Goal: Transaction & Acquisition: Purchase product/service

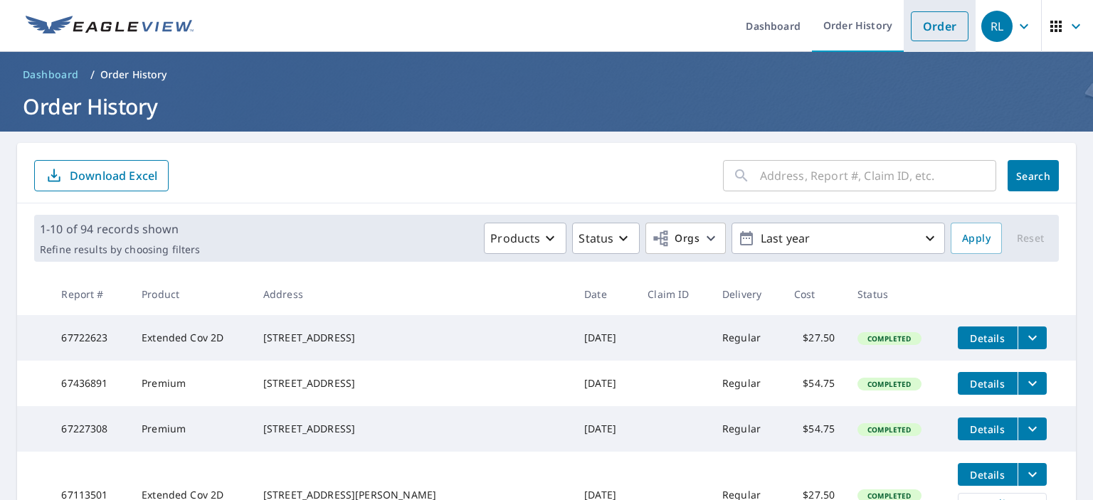
click at [932, 24] on link "Order" at bounding box center [940, 26] width 58 height 30
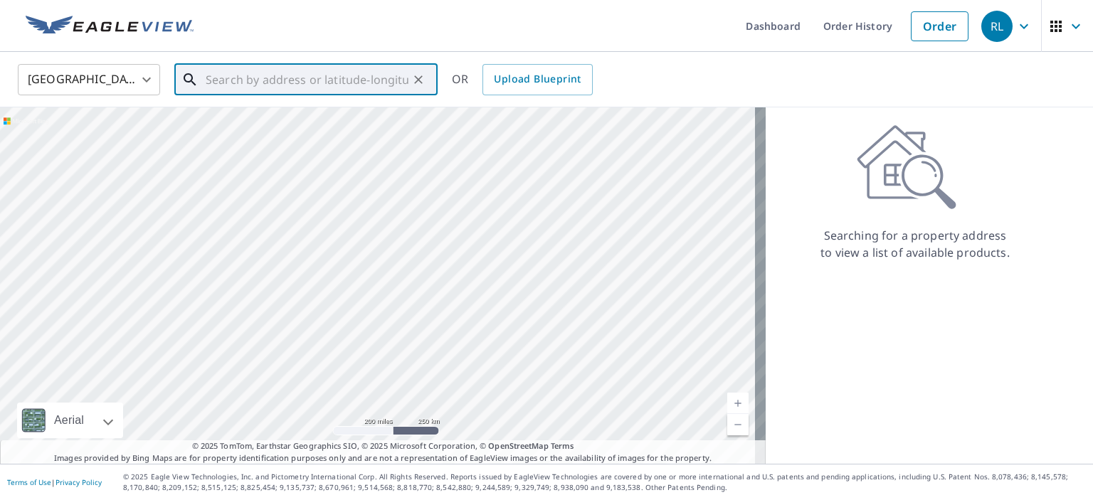
click at [249, 83] on input "text" at bounding box center [307, 80] width 203 height 40
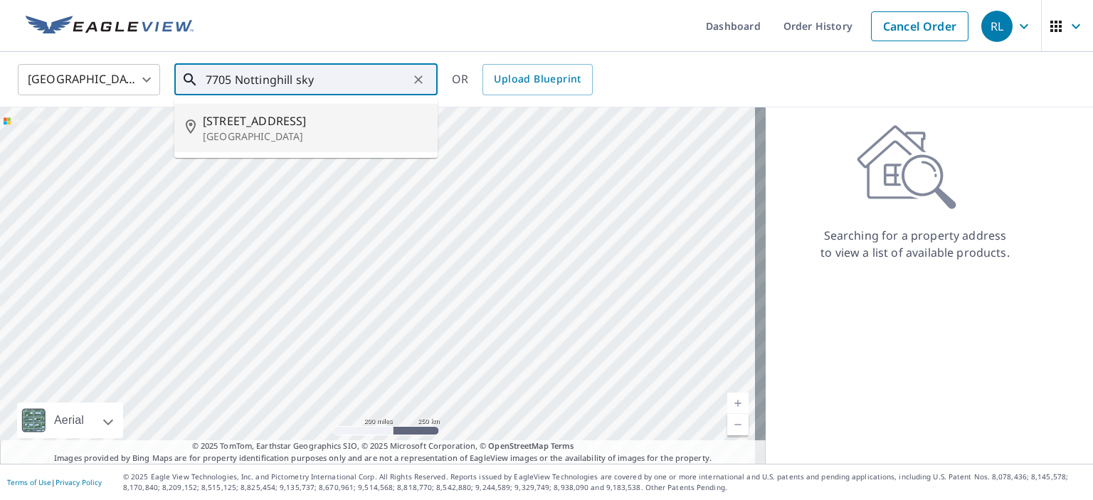
click at [253, 126] on span "[STREET_ADDRESS]" at bounding box center [314, 120] width 223 height 17
type input "[STREET_ADDRESS][PERSON_NAME]"
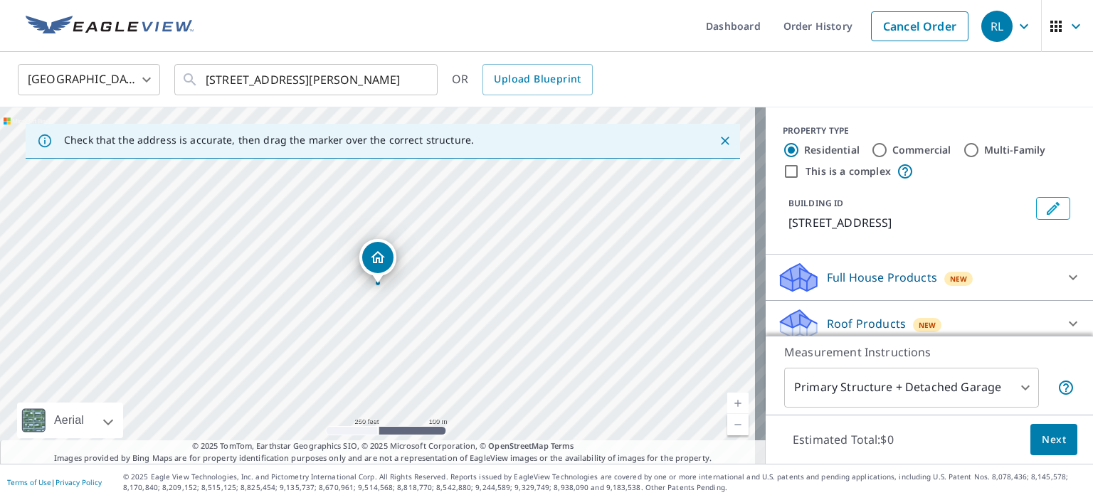
scroll to position [71, 0]
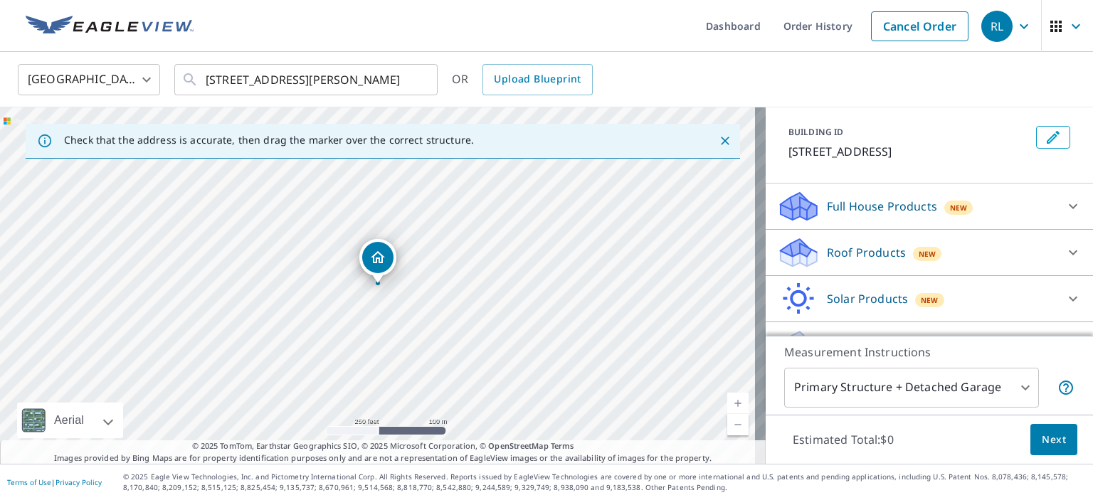
click at [836, 261] on p "Roof Products" at bounding box center [866, 252] width 79 height 17
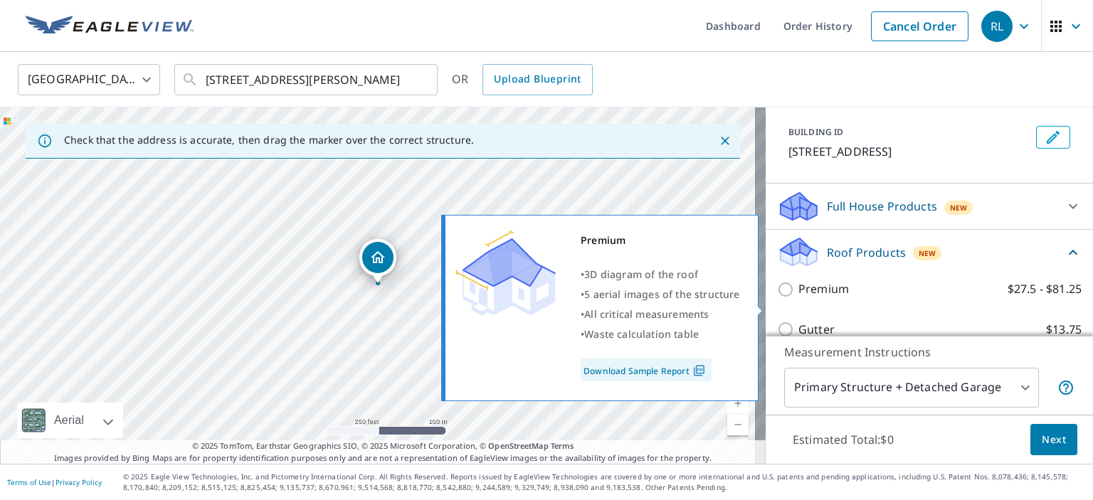
scroll to position [142, 0]
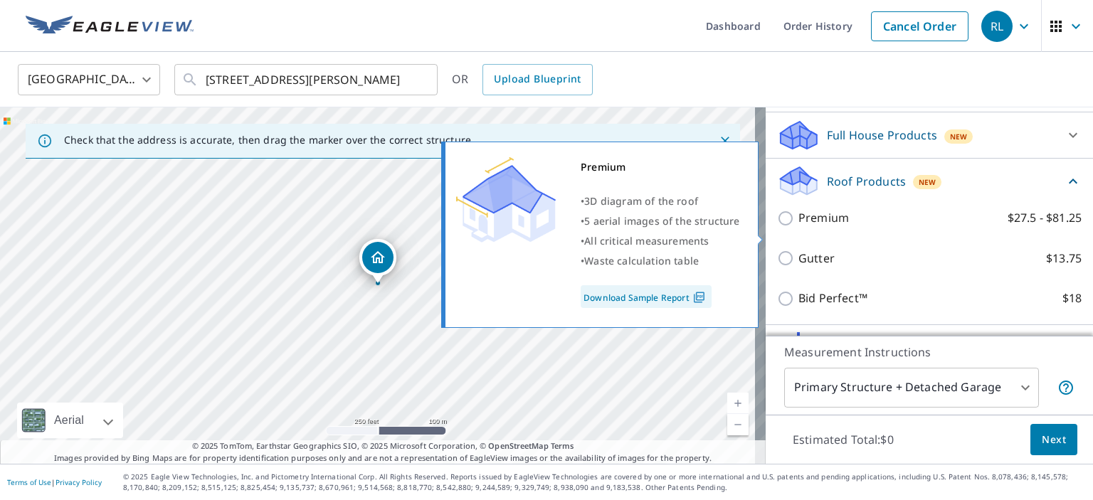
click at [800, 227] on p "Premium" at bounding box center [824, 218] width 51 height 18
click at [799, 227] on input "Premium $27.5 - $81.25" at bounding box center [787, 218] width 21 height 17
checkbox input "true"
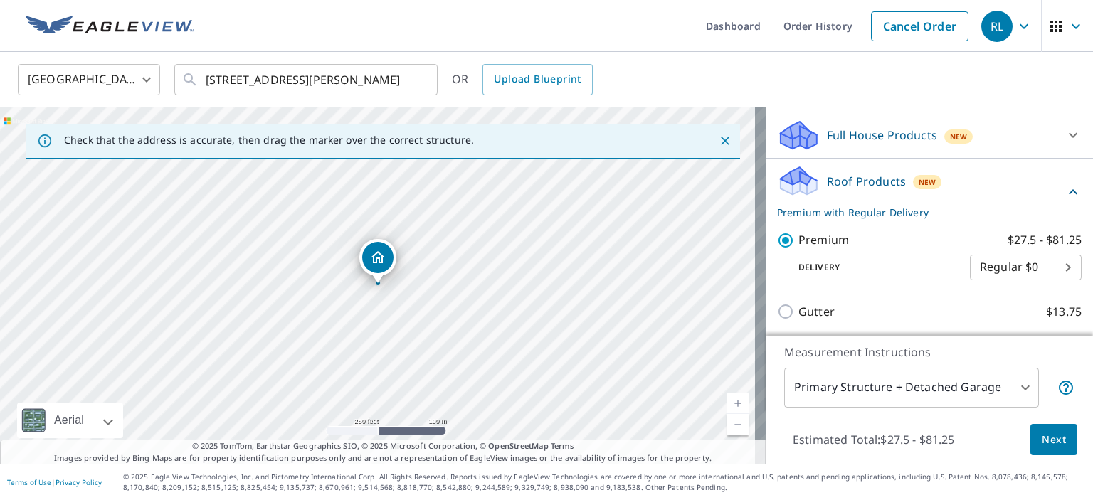
click at [1043, 443] on span "Next" at bounding box center [1054, 440] width 24 height 18
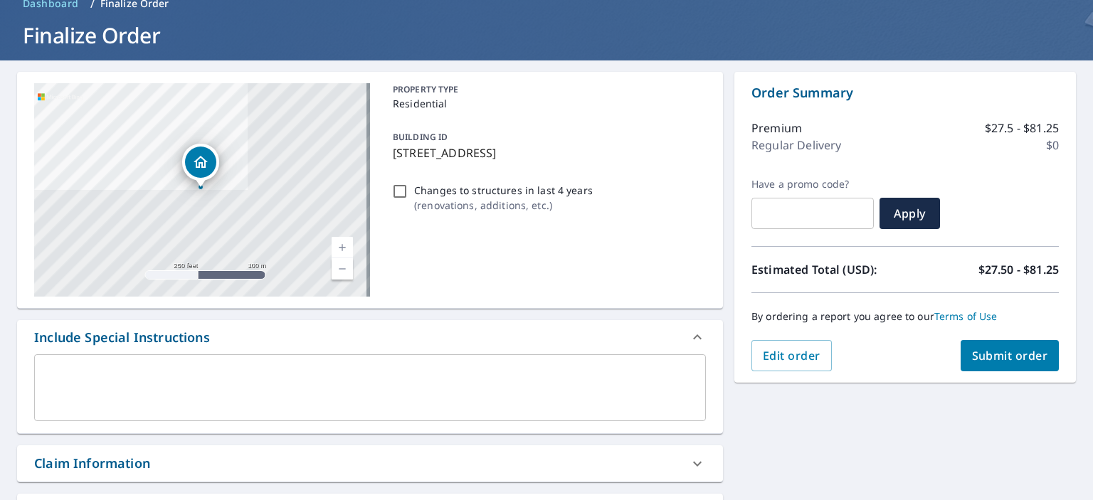
scroll to position [142, 0]
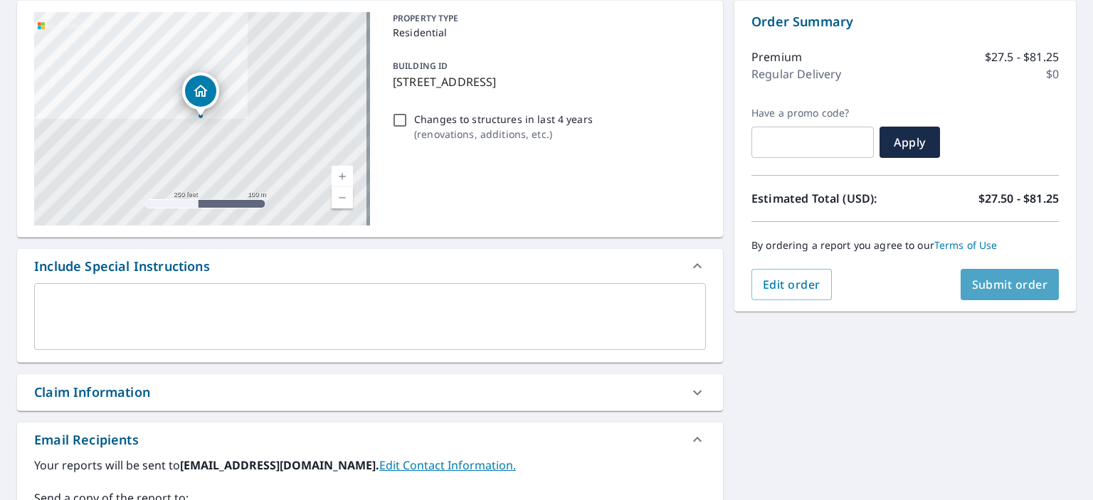
click at [977, 285] on span "Submit order" at bounding box center [1010, 285] width 76 height 16
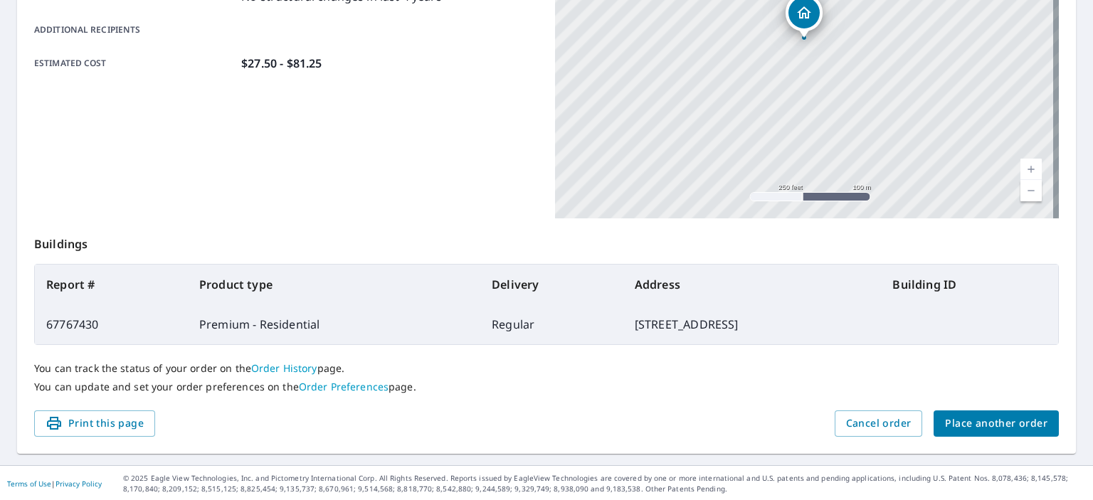
scroll to position [51, 0]
